Goal: Transaction & Acquisition: Purchase product/service

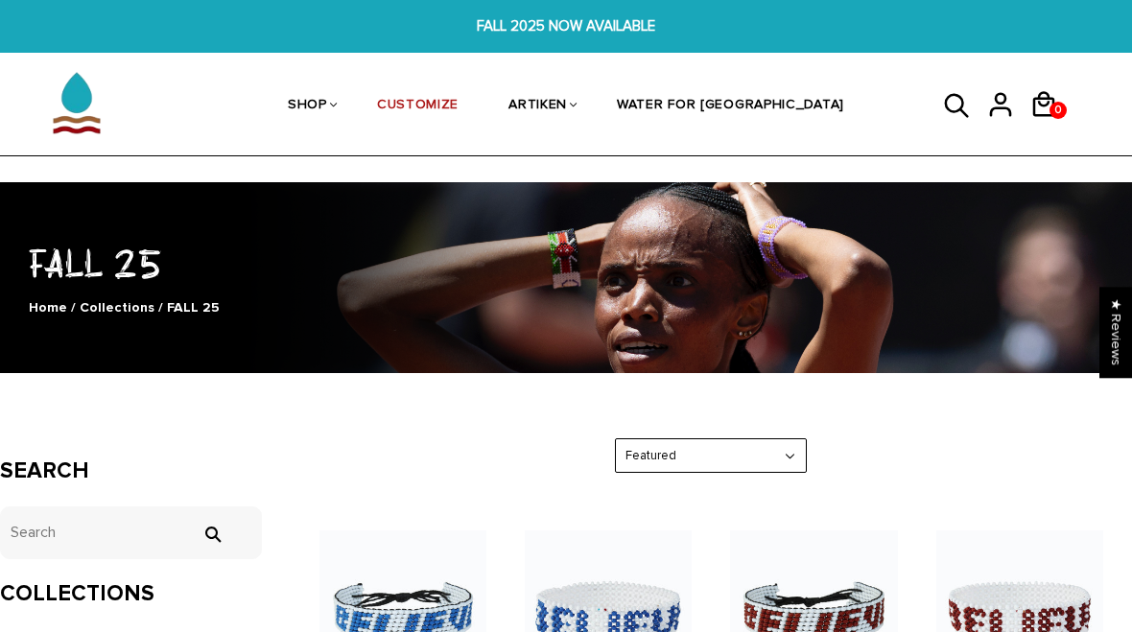
click at [459, 95] on link "CUSTOMIZE" at bounding box center [418, 107] width 82 height 102
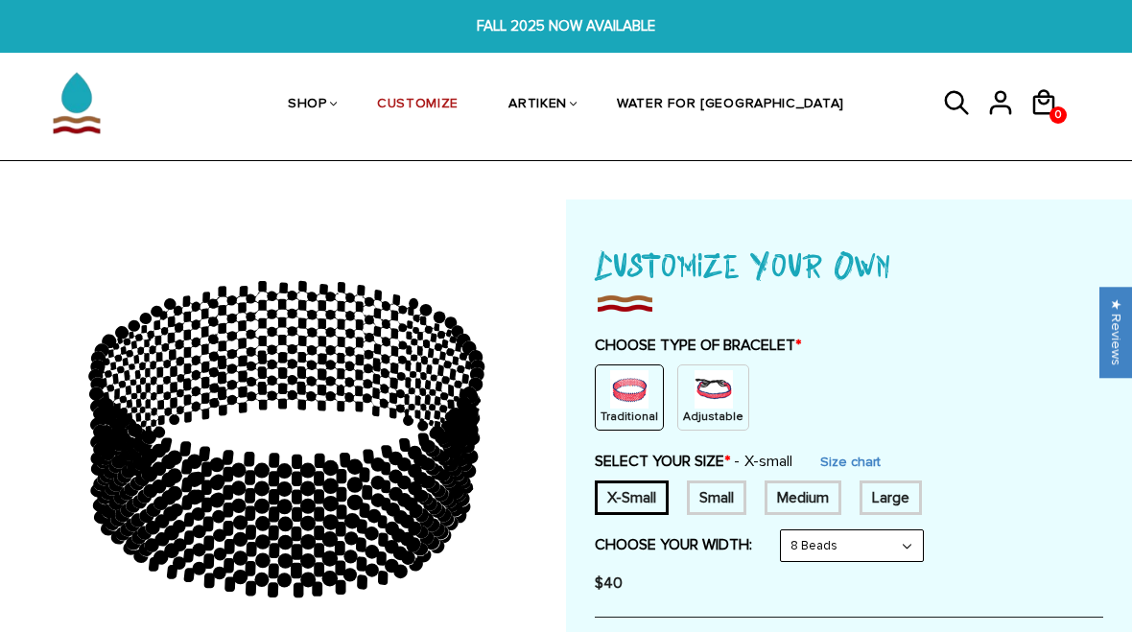
click at [719, 398] on img at bounding box center [714, 389] width 38 height 38
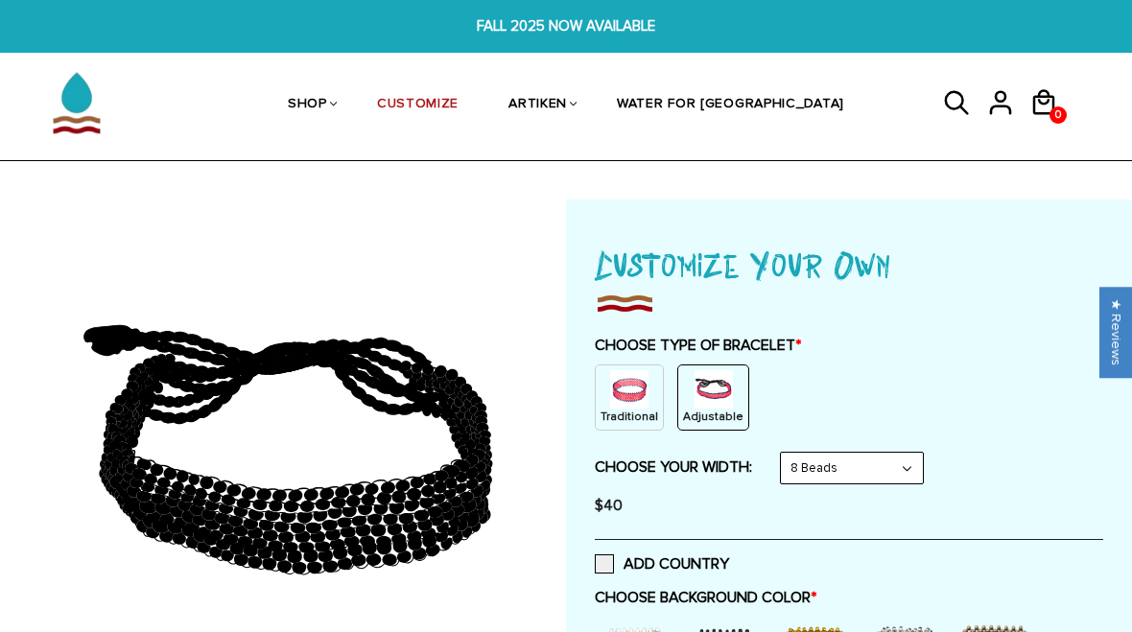
click at [618, 395] on img at bounding box center [629, 389] width 38 height 38
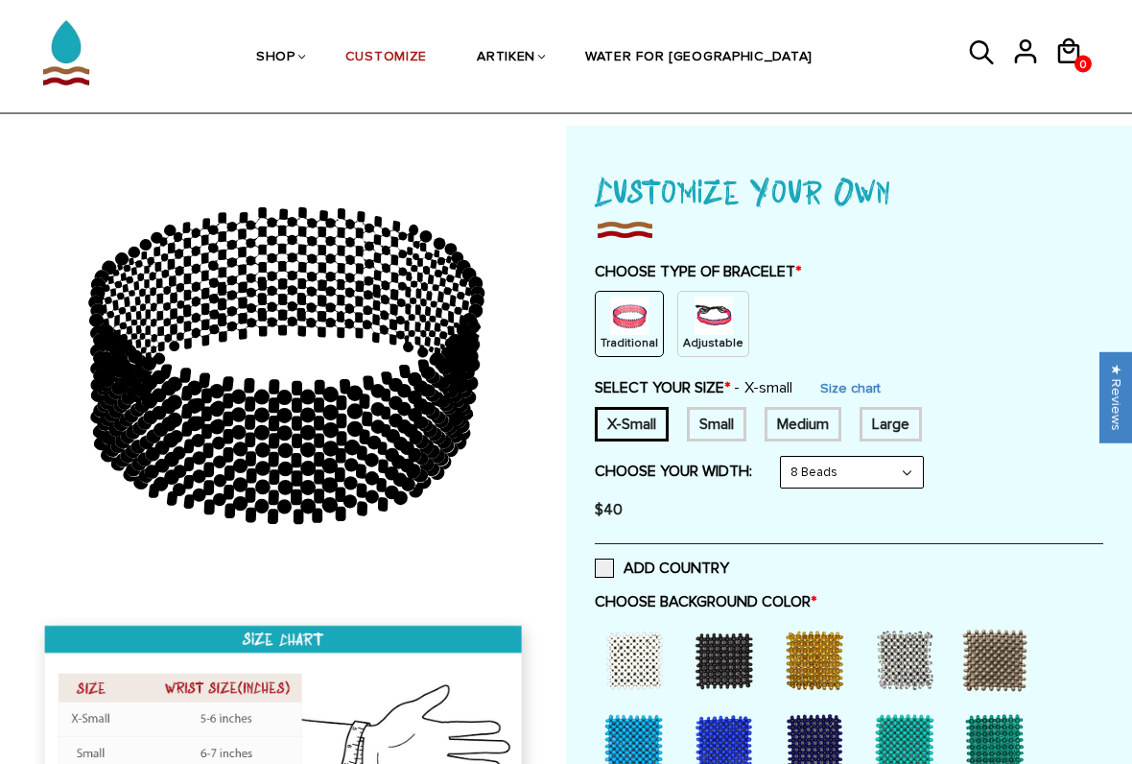
scroll to position [72, 0]
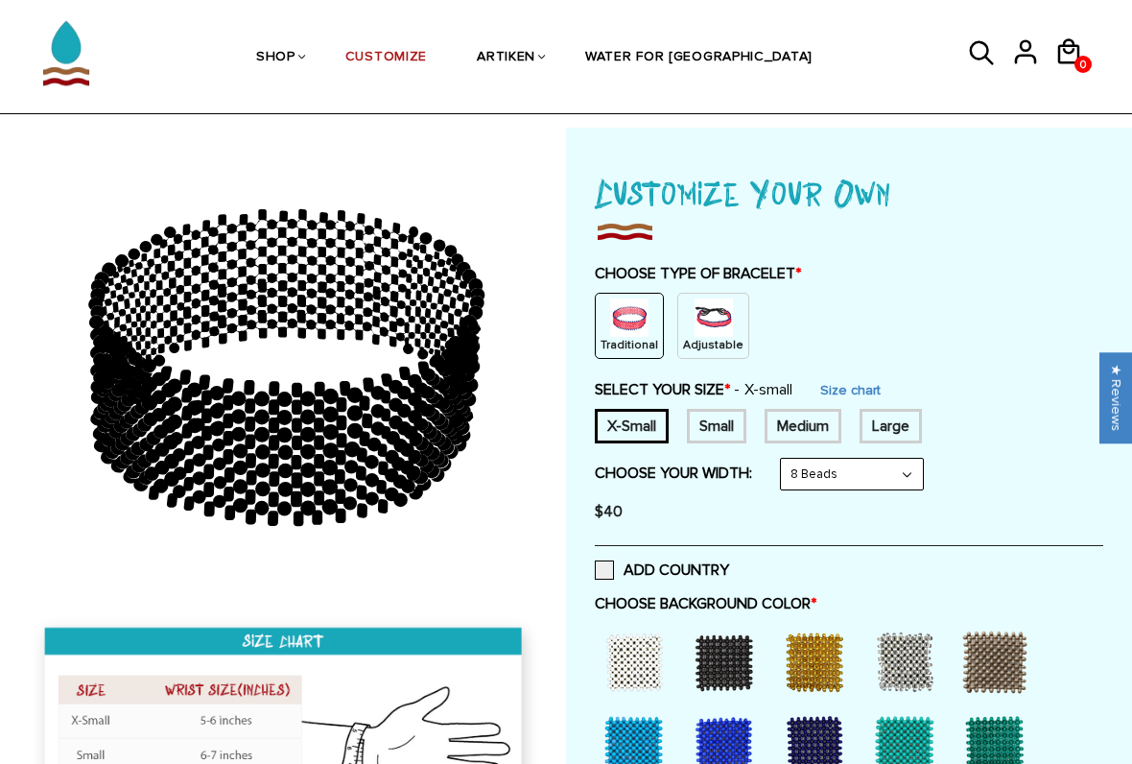
click at [864, 393] on link "Size chart" at bounding box center [850, 390] width 60 height 16
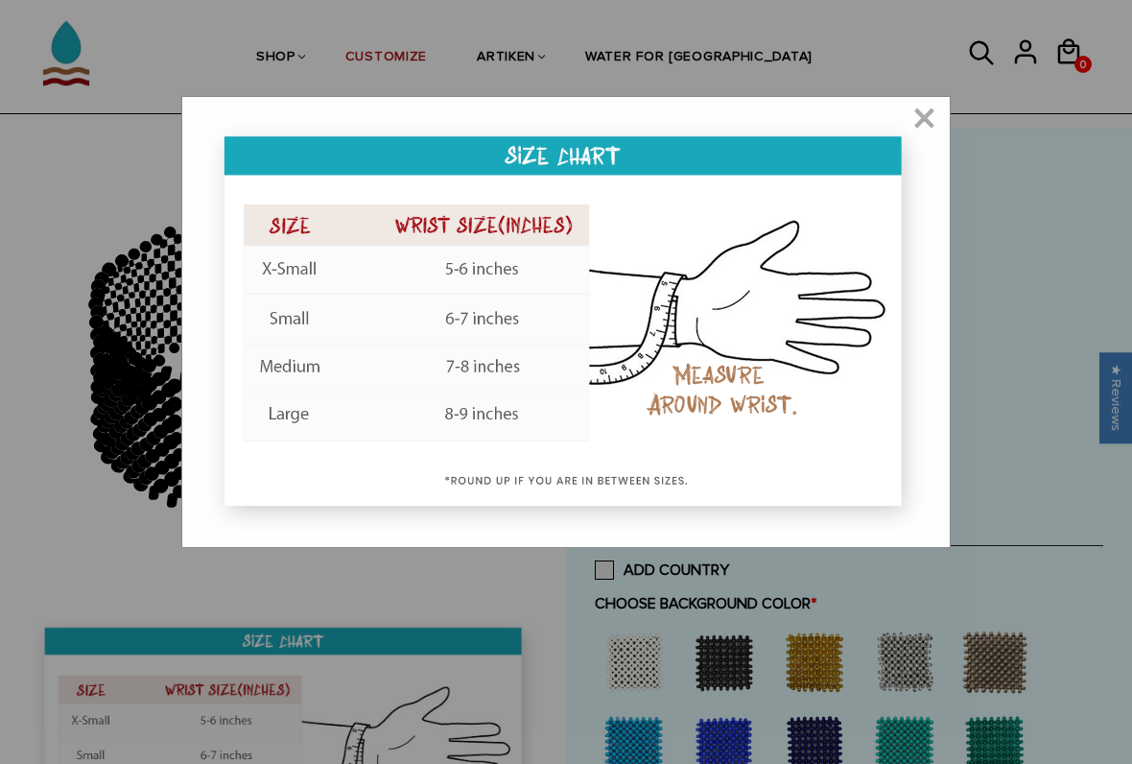
click at [925, 129] on span "×" at bounding box center [925, 119] width 24 height 19
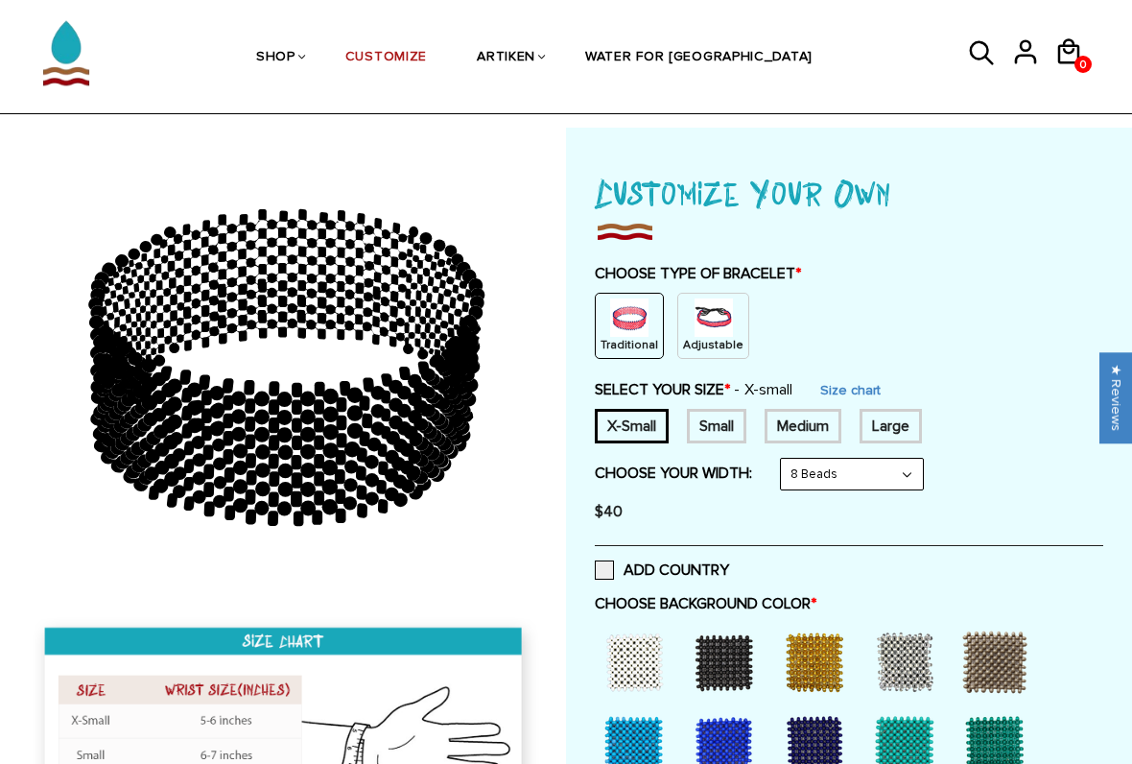
click at [836, 479] on select "8 Beads 6 Beads 10 Beads" at bounding box center [852, 474] width 142 height 31
select select "6-beads"
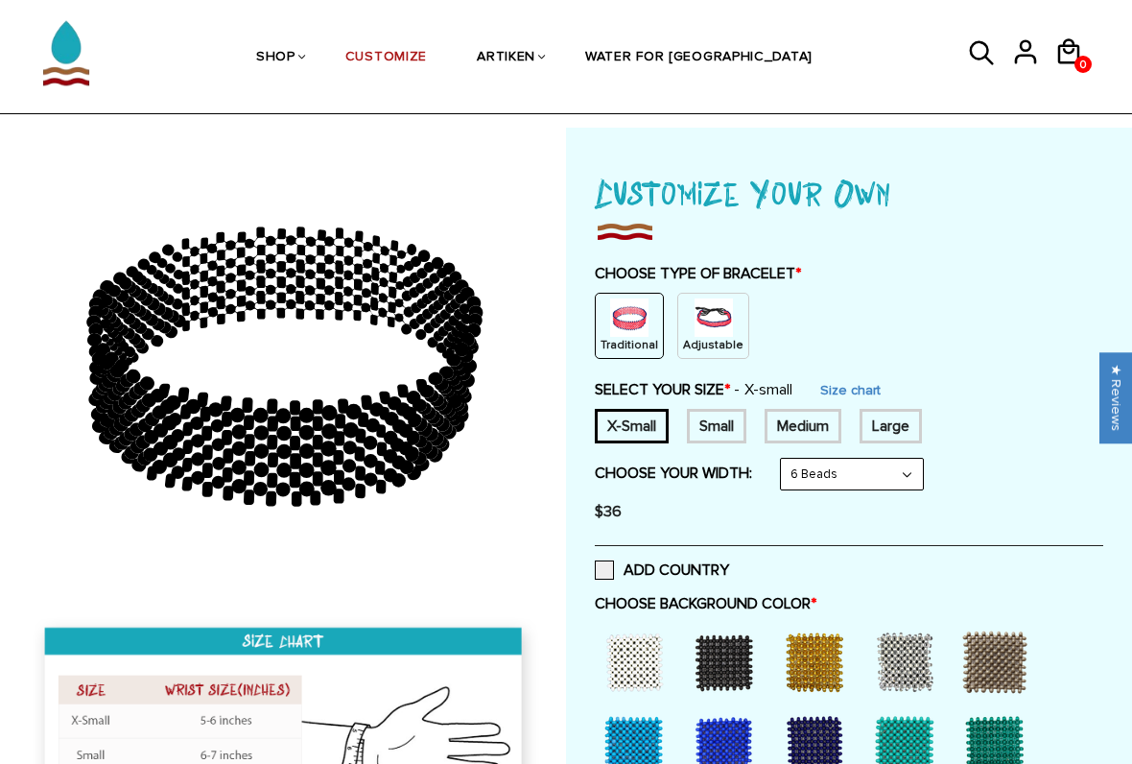
click at [605, 570] on span at bounding box center [604, 569] width 19 height 19
click at [729, 564] on input "ADD COUNTRY" at bounding box center [729, 564] width 0 height 0
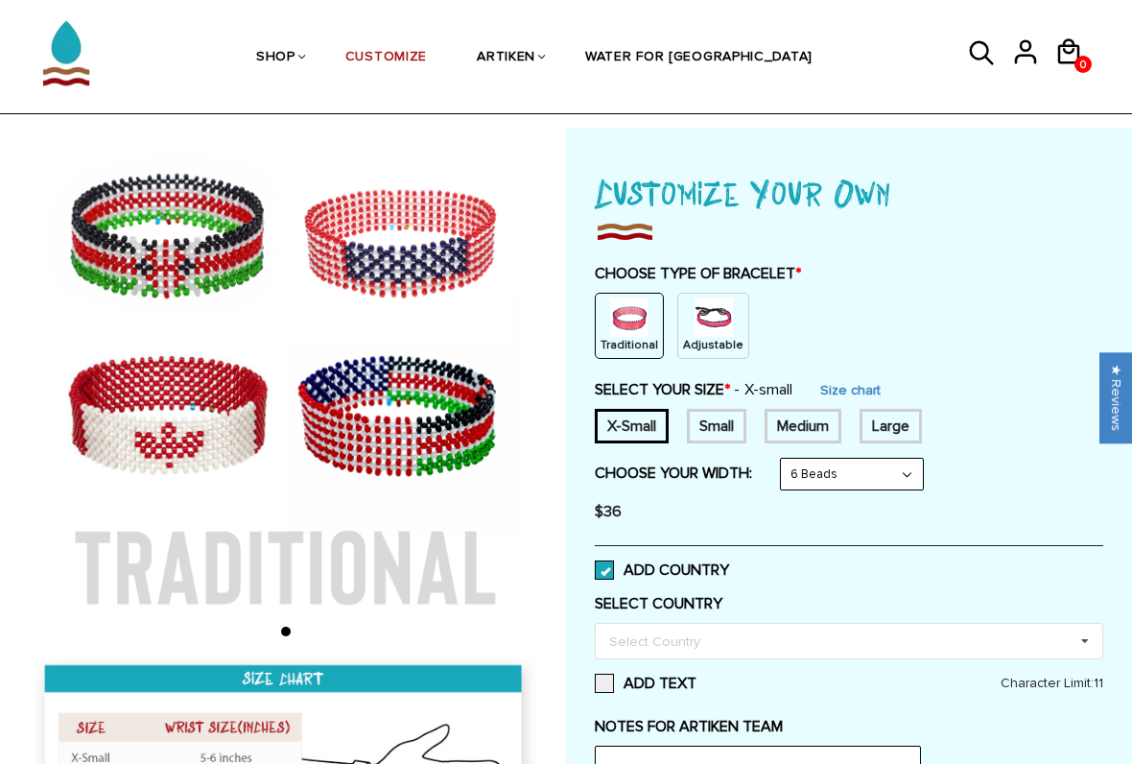
click at [606, 561] on span at bounding box center [604, 569] width 19 height 19
click at [729, 564] on input "ADD COUNTRY" at bounding box center [729, 564] width 0 height 0
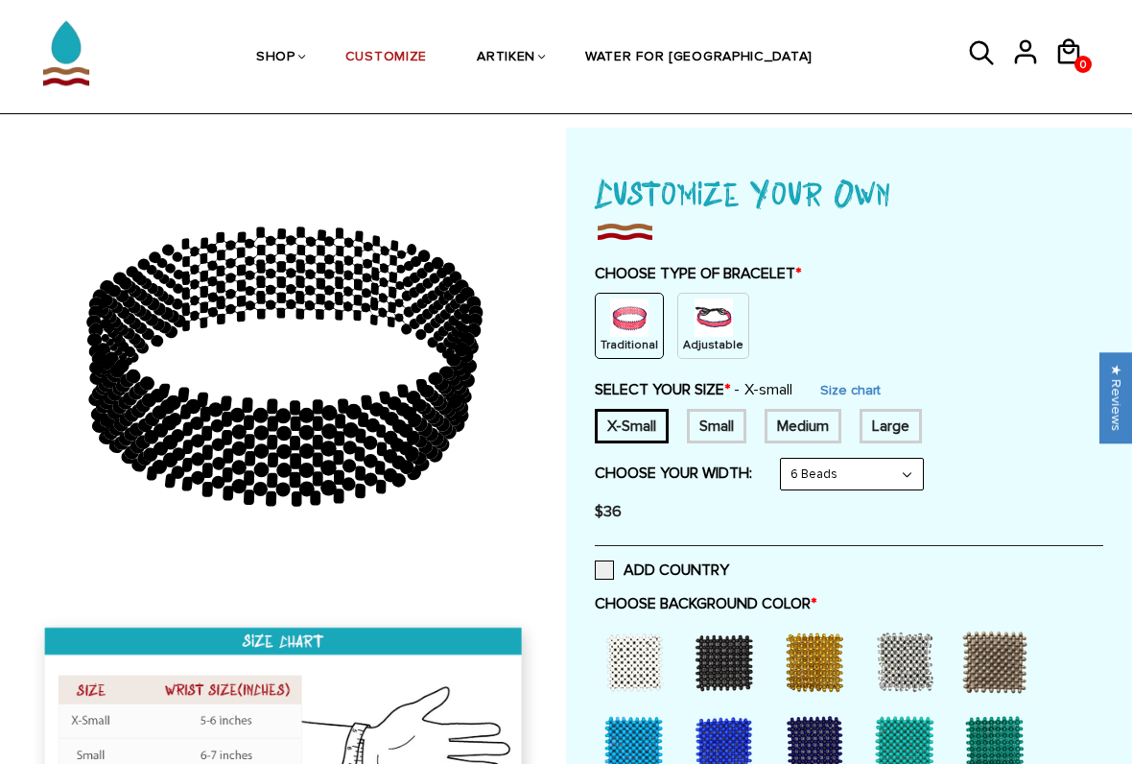
click at [602, 560] on span at bounding box center [604, 569] width 19 height 19
click at [729, 564] on input "ADD COUNTRY" at bounding box center [729, 564] width 0 height 0
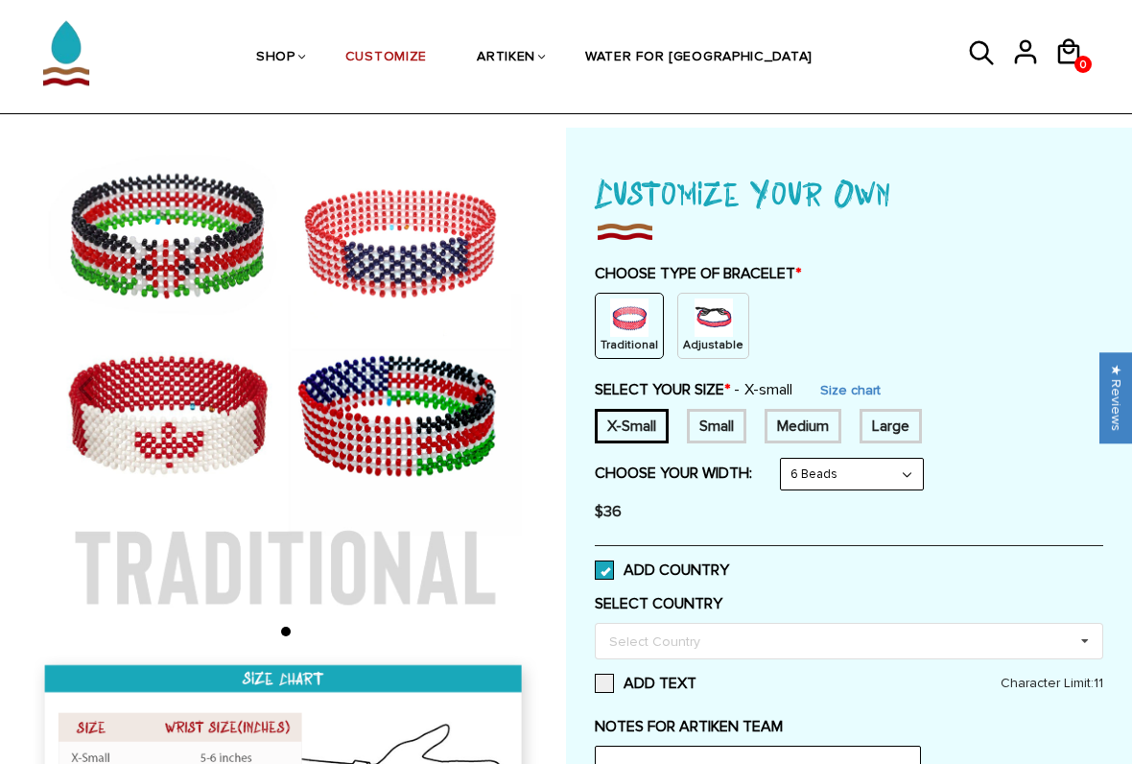
click at [622, 561] on label "ADD COUNTRY" at bounding box center [662, 569] width 134 height 19
click at [729, 564] on input "ADD COUNTRY" at bounding box center [729, 564] width 0 height 0
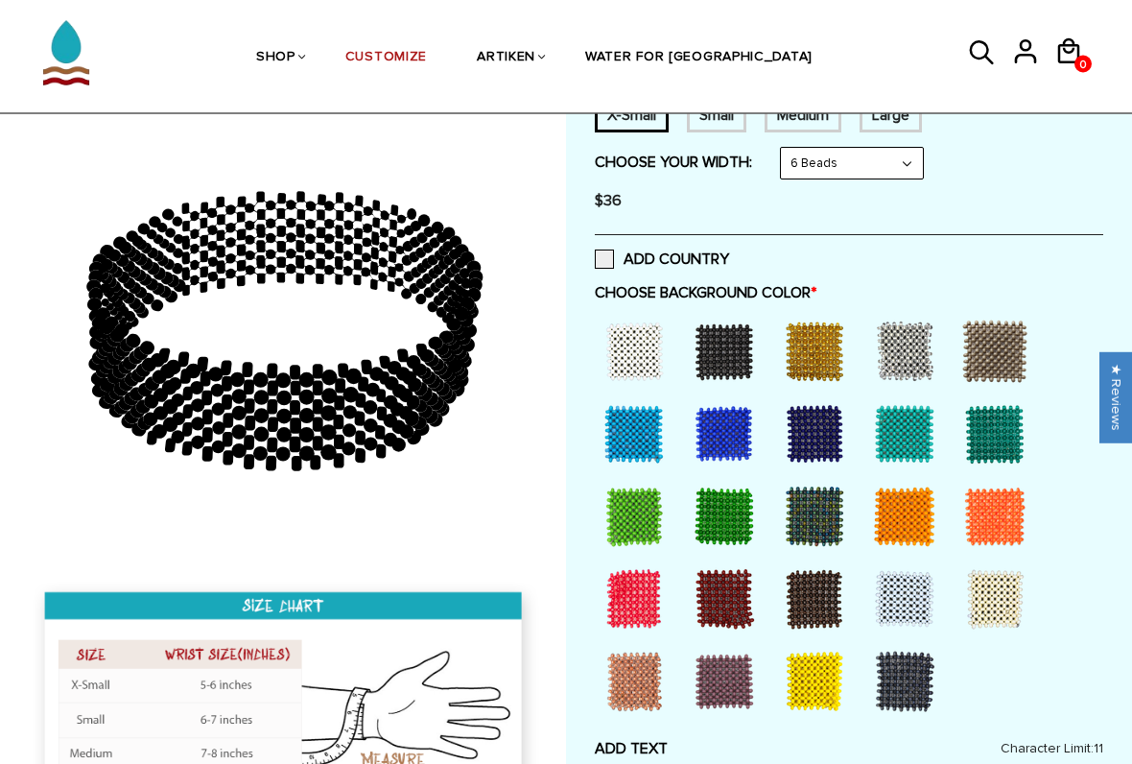
scroll to position [380, 0]
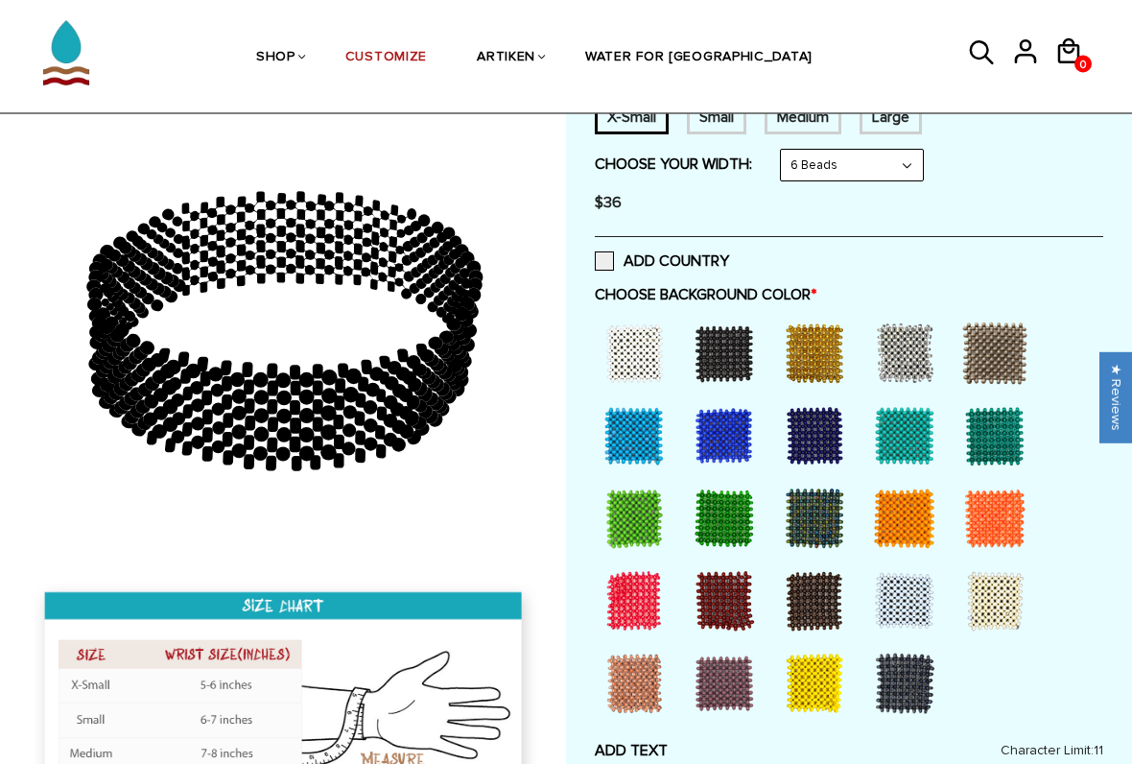
click at [654, 594] on div at bounding box center [634, 601] width 77 height 77
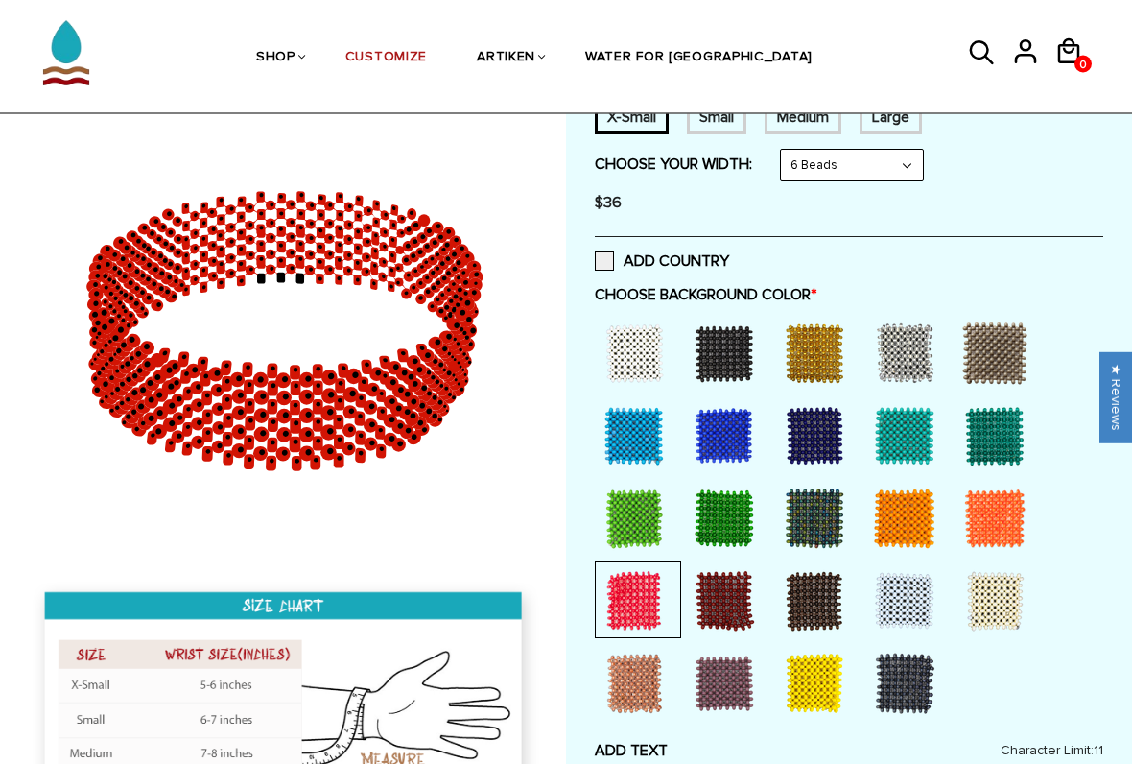
click at [923, 324] on div at bounding box center [904, 354] width 77 height 77
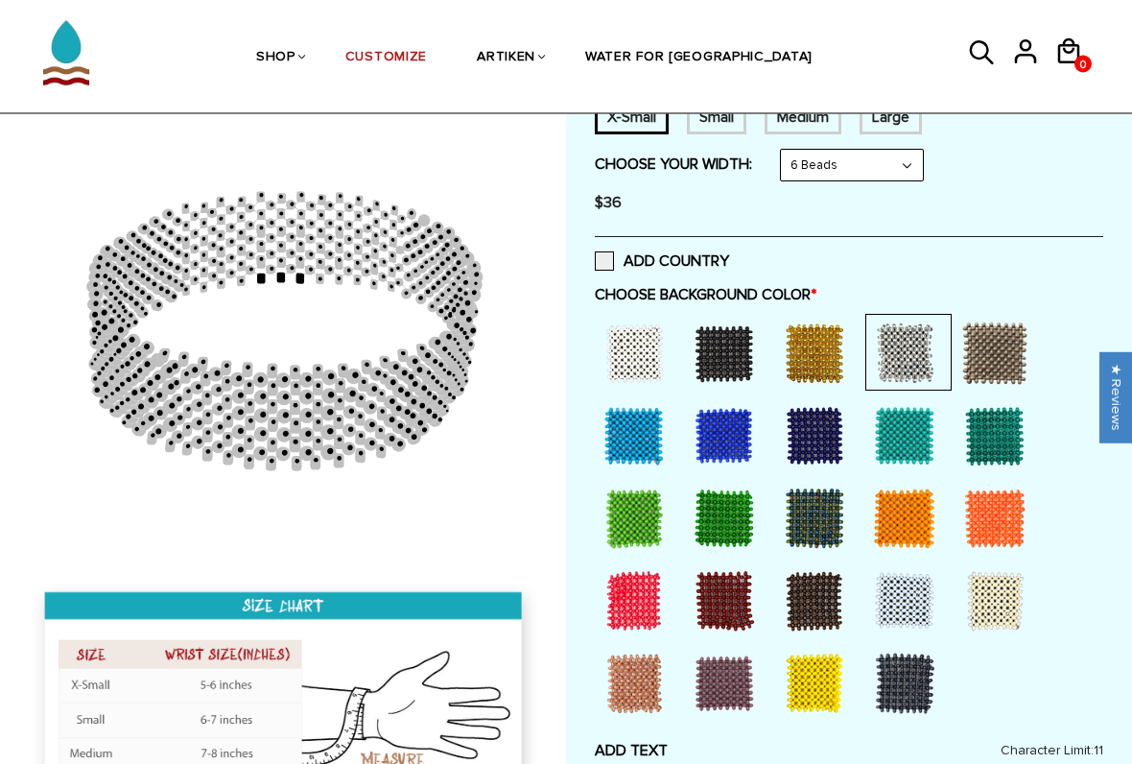
click at [643, 579] on div at bounding box center [634, 601] width 77 height 77
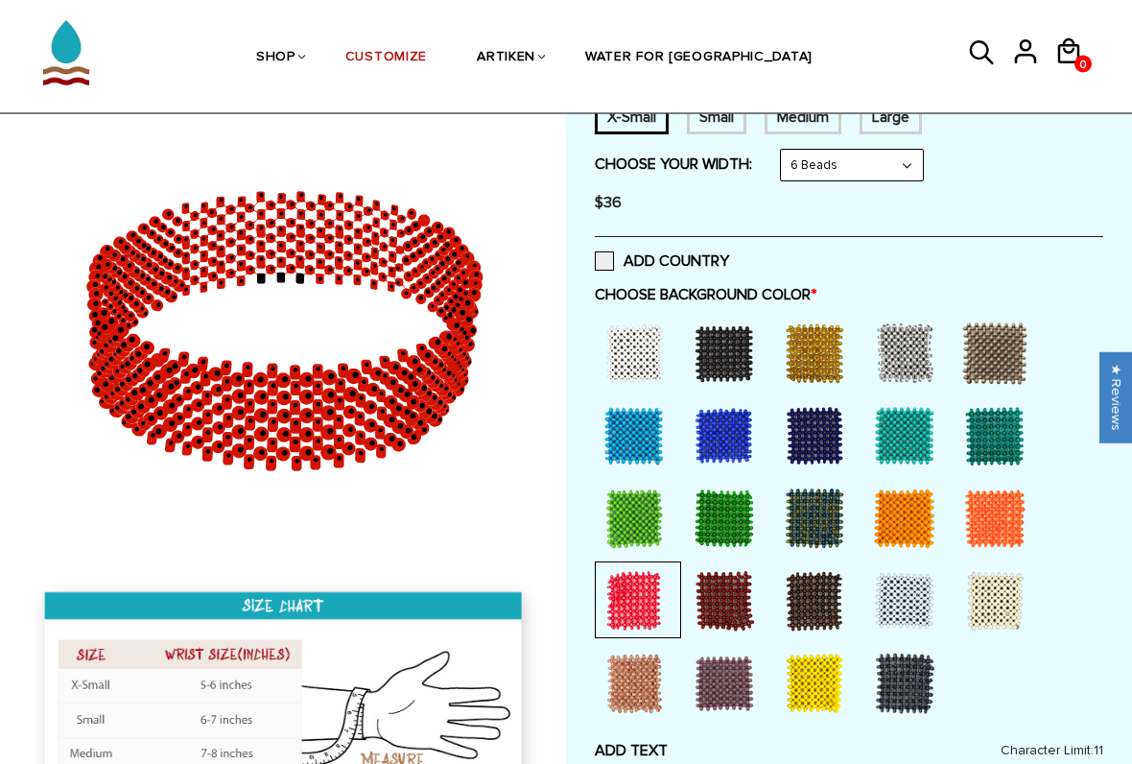
click at [825, 592] on div at bounding box center [814, 601] width 77 height 77
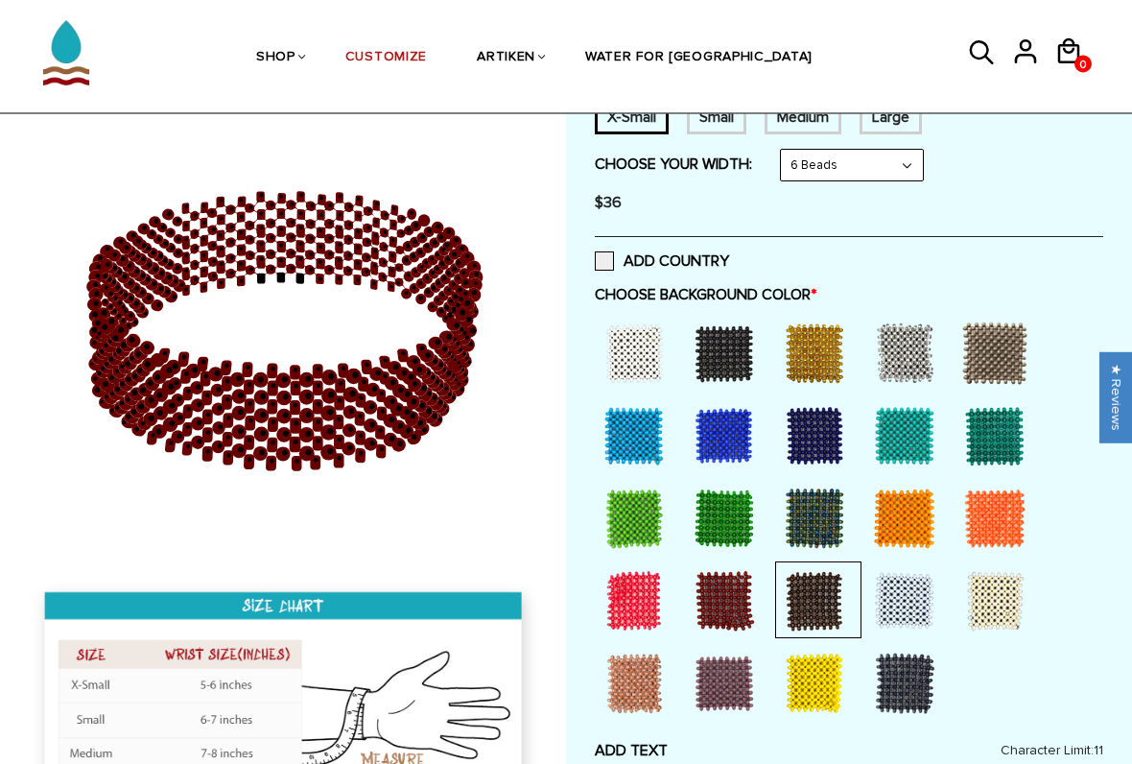
click at [627, 606] on div at bounding box center [634, 601] width 77 height 77
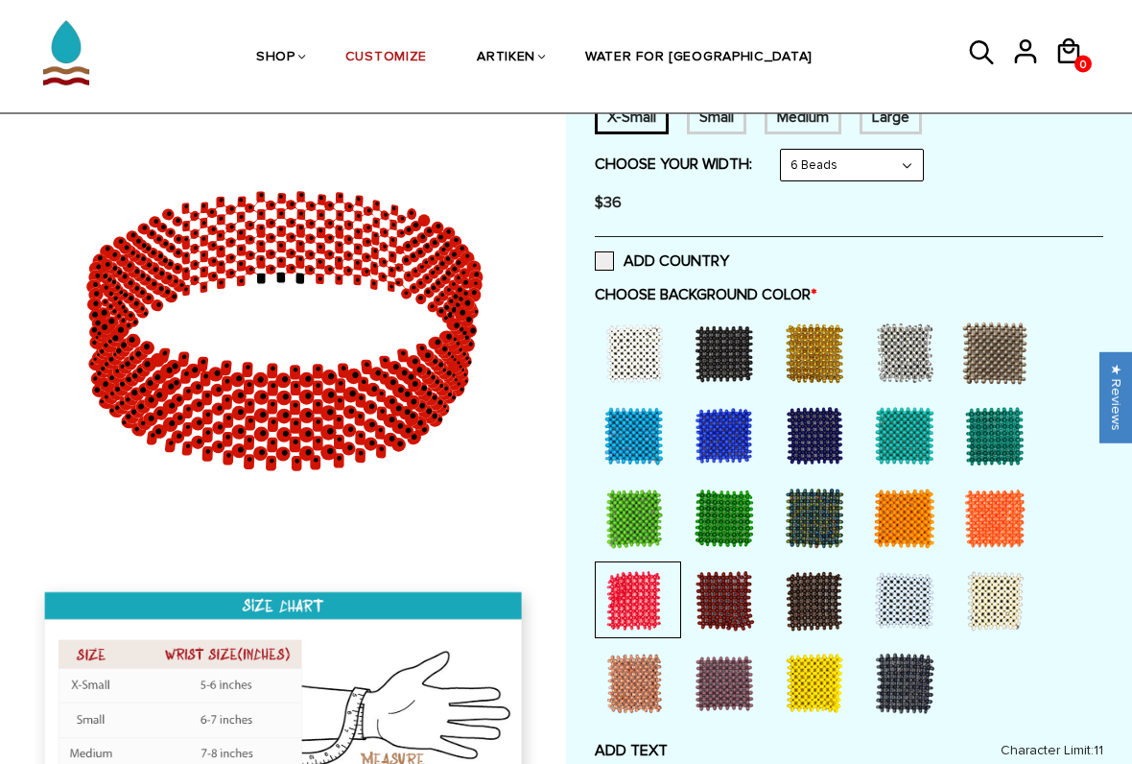
click at [726, 631] on div at bounding box center [724, 684] width 77 height 77
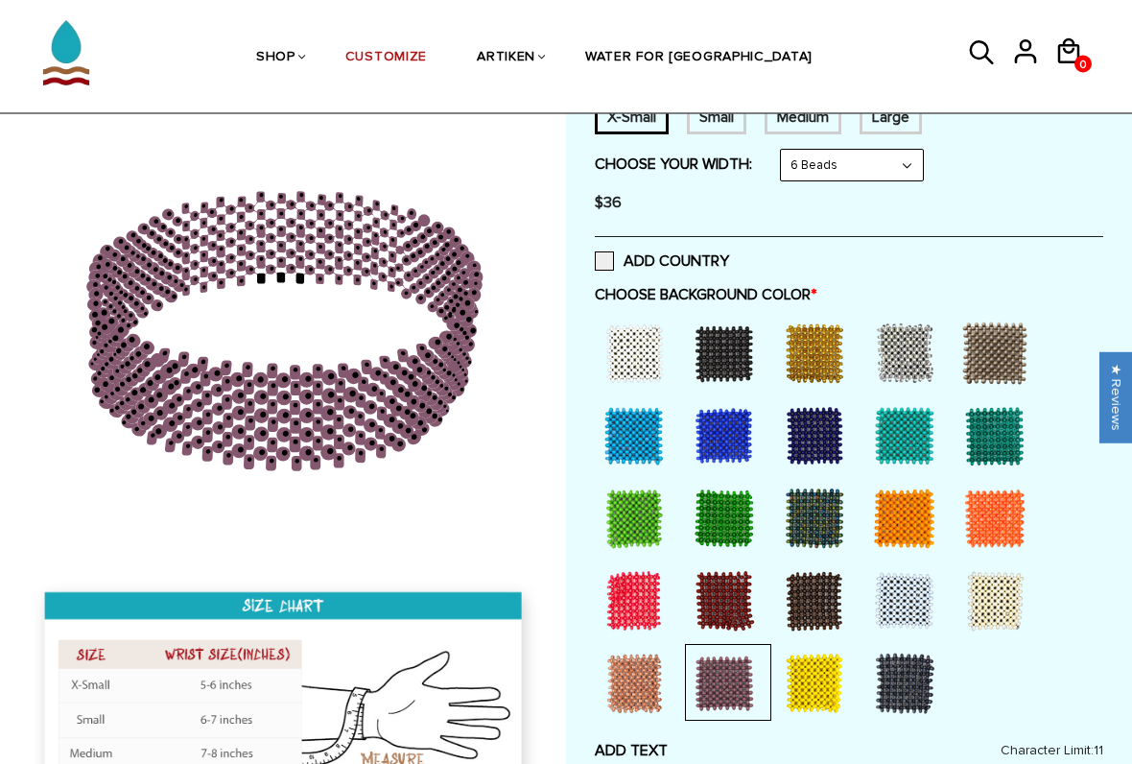
click at [631, 611] on div at bounding box center [634, 601] width 77 height 77
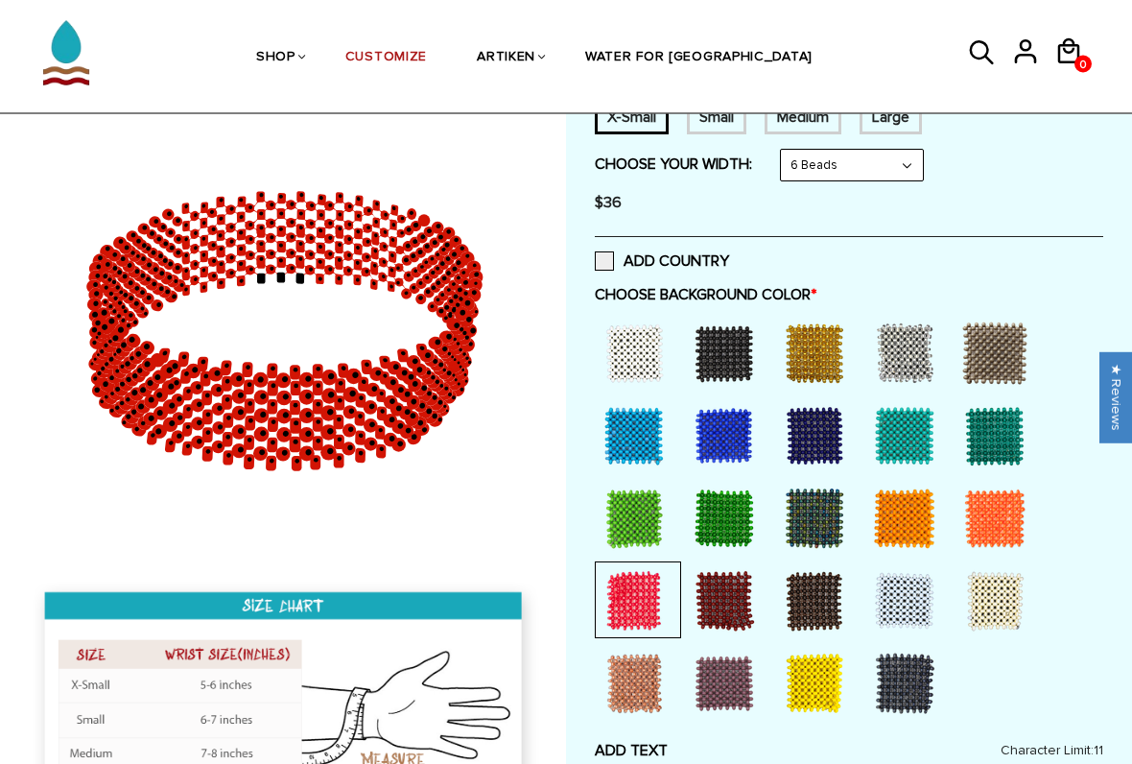
click at [1001, 604] on div at bounding box center [995, 601] width 77 height 77
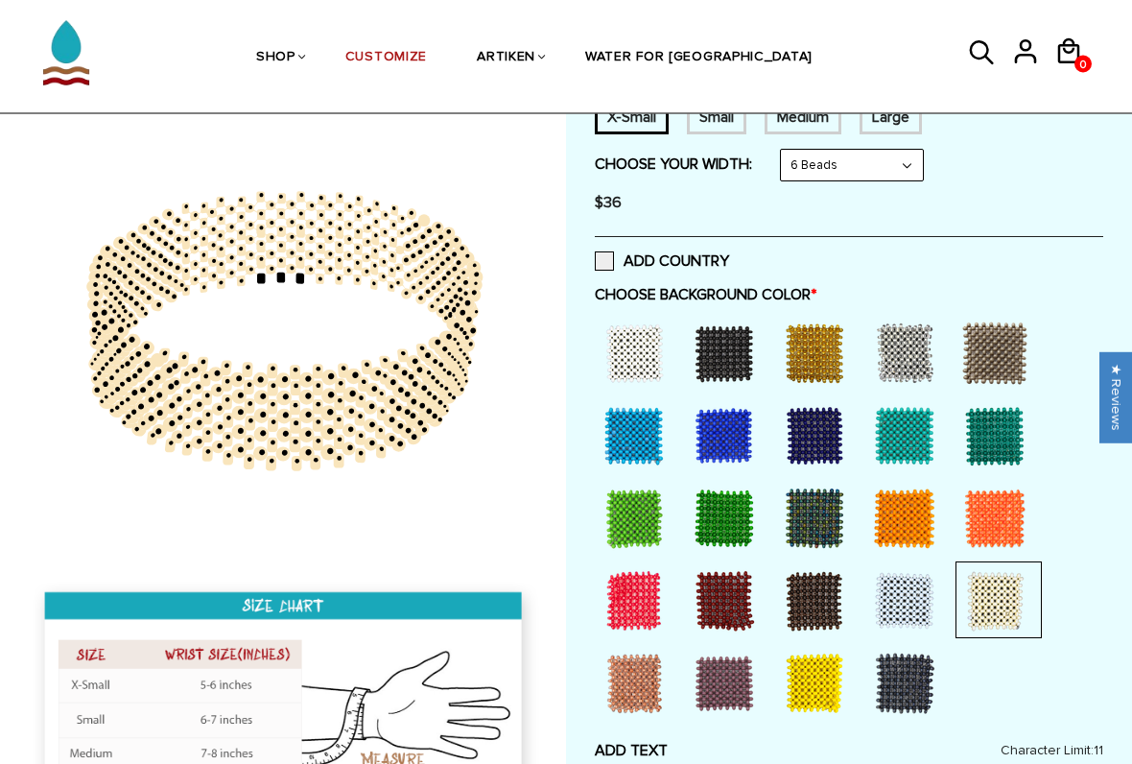
click at [745, 631] on div at bounding box center [724, 684] width 77 height 77
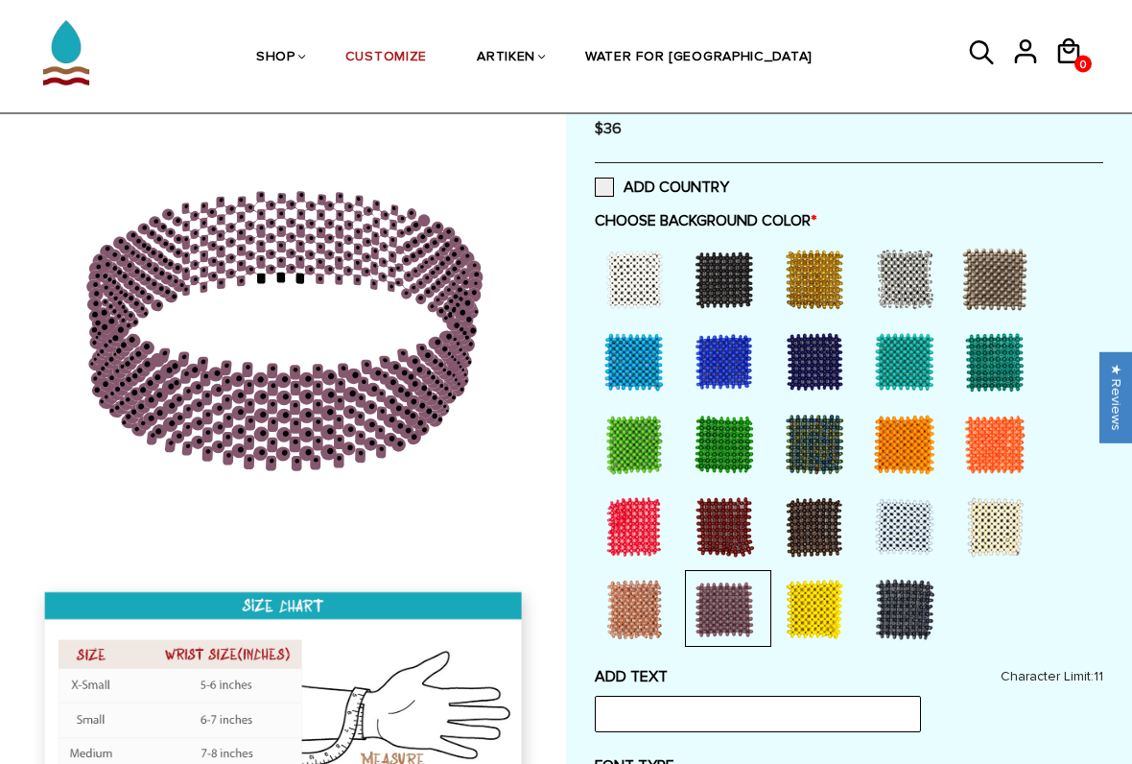
scroll to position [463, 0]
